Goal: Task Accomplishment & Management: Complete application form

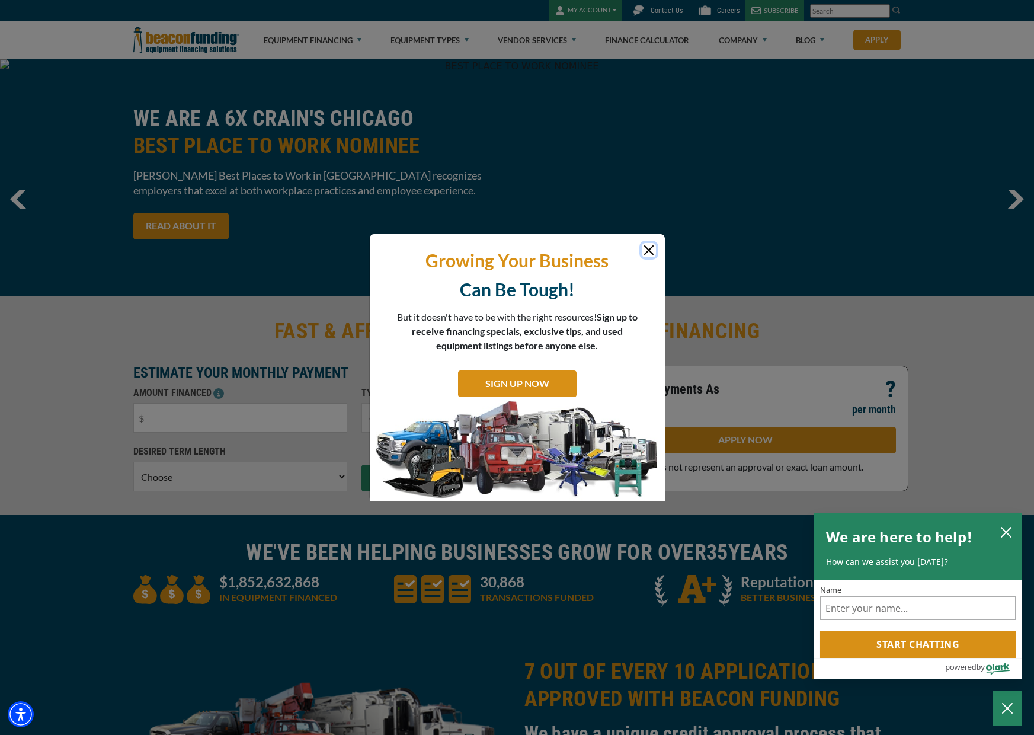
click at [643, 249] on button "Close" at bounding box center [649, 250] width 14 height 14
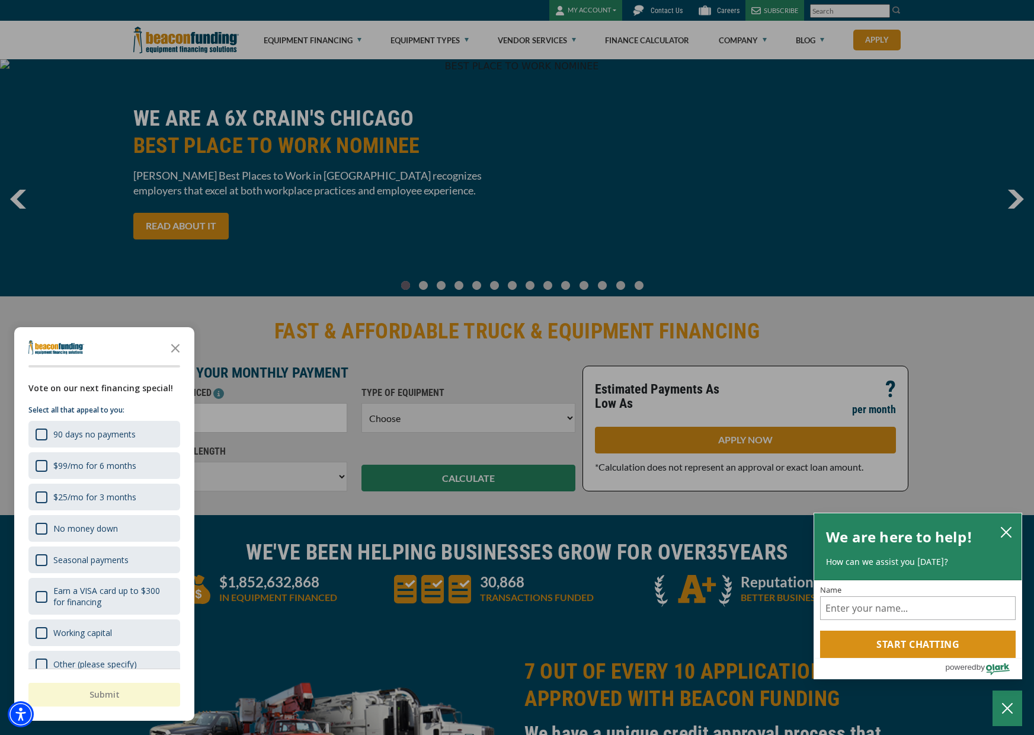
click at [583, 5] on div at bounding box center [517, 367] width 1034 height 735
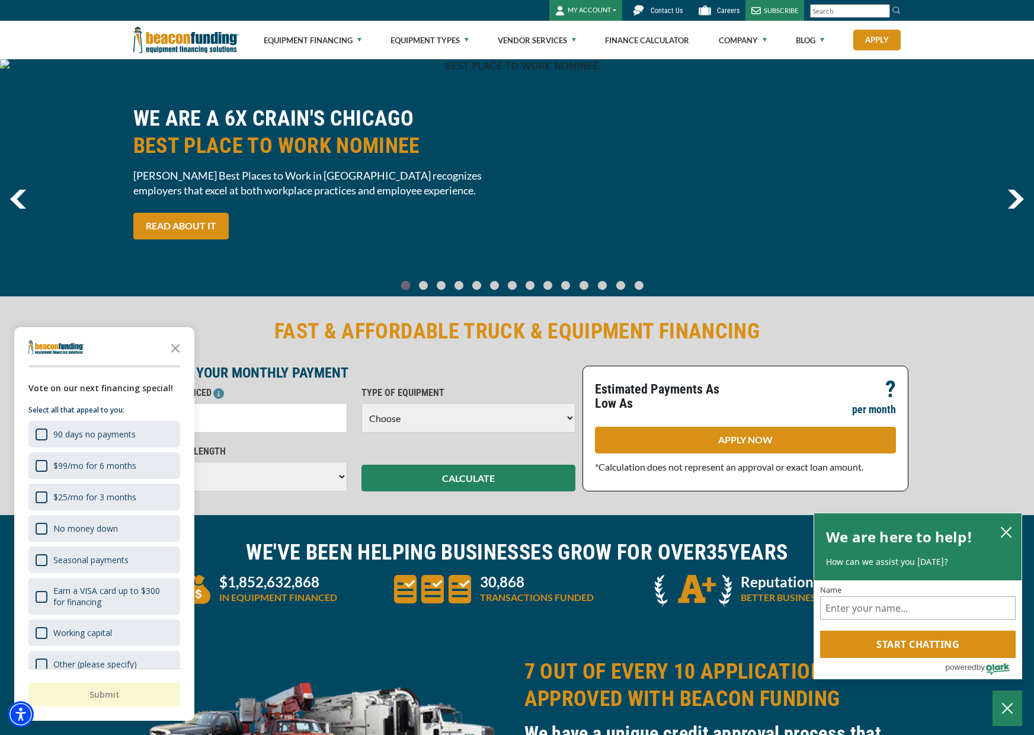
click at [582, 7] on button "MY ACCOUNT" at bounding box center [585, 10] width 73 height 21
click at [578, 36] on link "Login" at bounding box center [597, 35] width 94 height 28
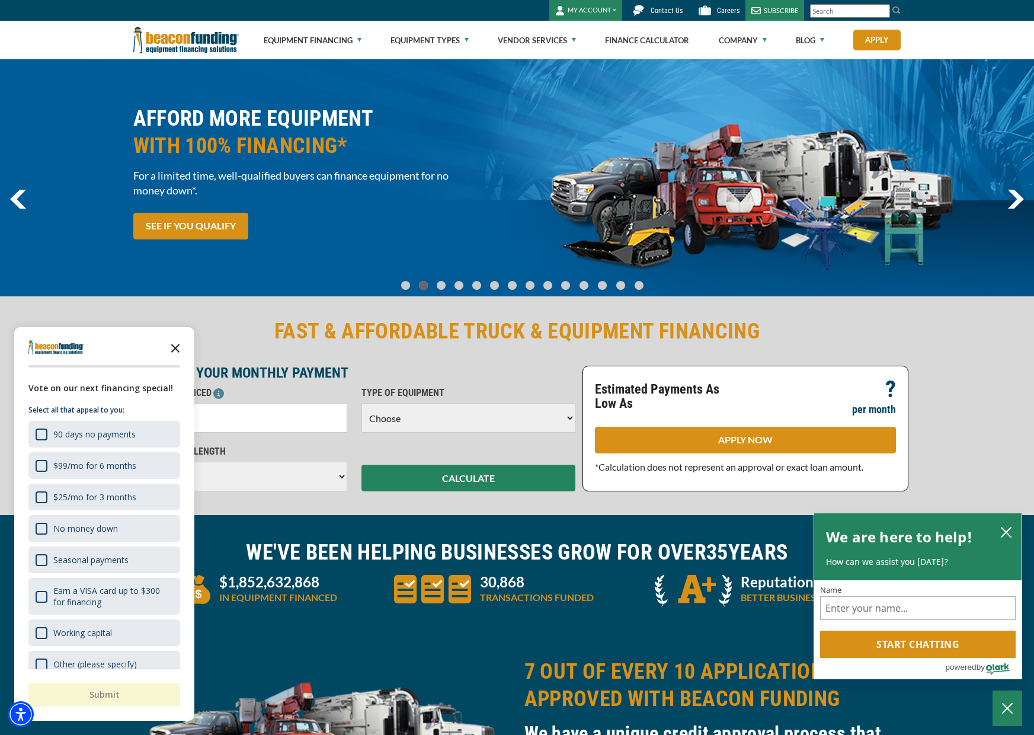
click at [178, 342] on icon "Close the survey" at bounding box center [175, 347] width 24 height 24
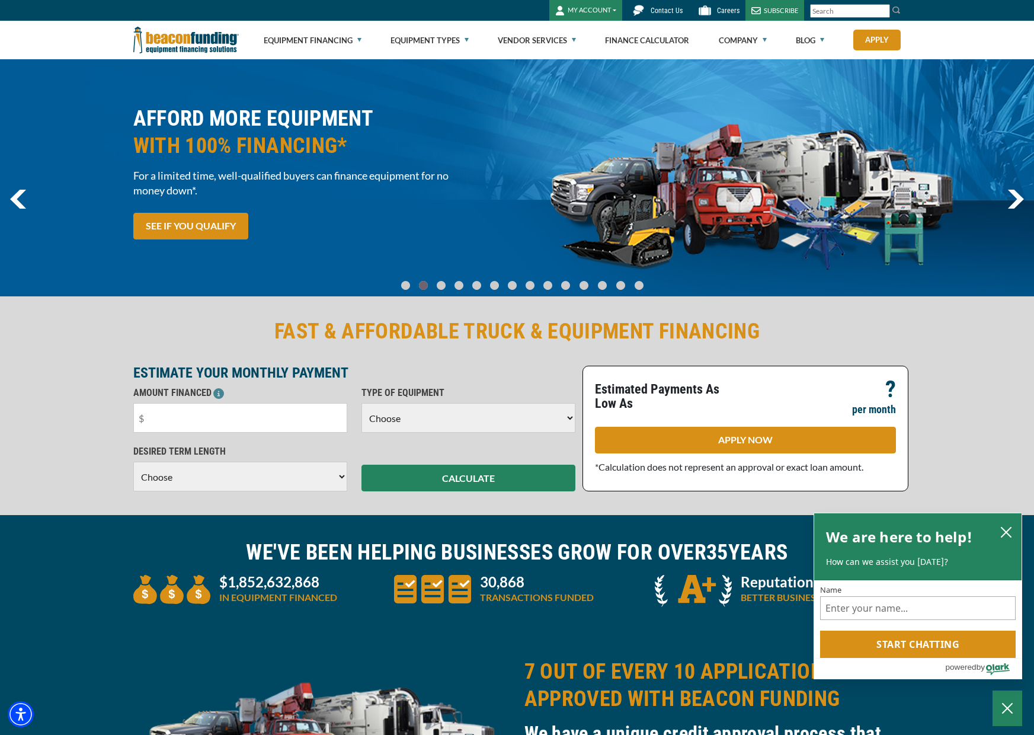
click at [592, 11] on button "MY ACCOUNT" at bounding box center [585, 10] width 73 height 21
click at [588, 102] on link "Request Access" at bounding box center [597, 92] width 94 height 28
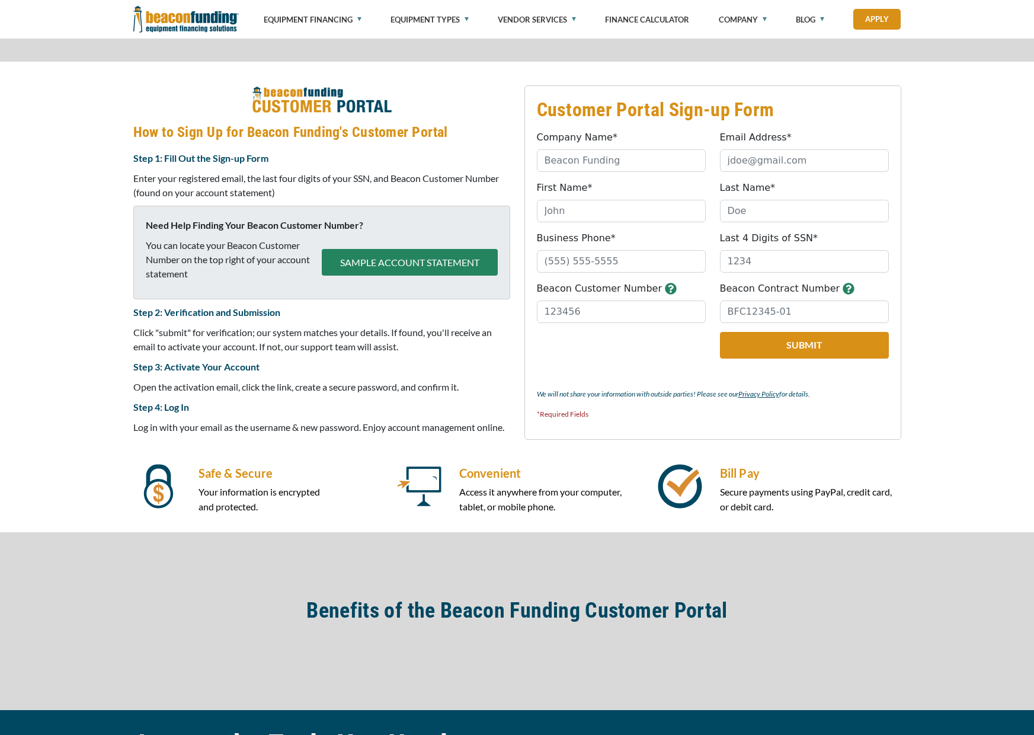
scroll to position [472, 0]
